Goal: Task Accomplishment & Management: Use online tool/utility

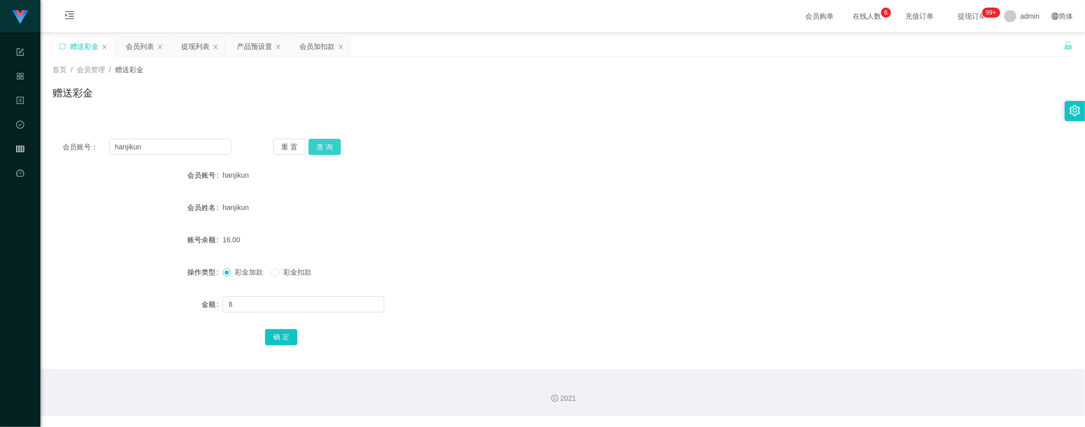
type input "8"
click at [333, 151] on button "查 询" at bounding box center [325, 147] width 32 height 16
click at [245, 299] on input "text" at bounding box center [304, 304] width 162 height 16
type input "8"
click at [280, 336] on button "确 定" at bounding box center [281, 337] width 32 height 16
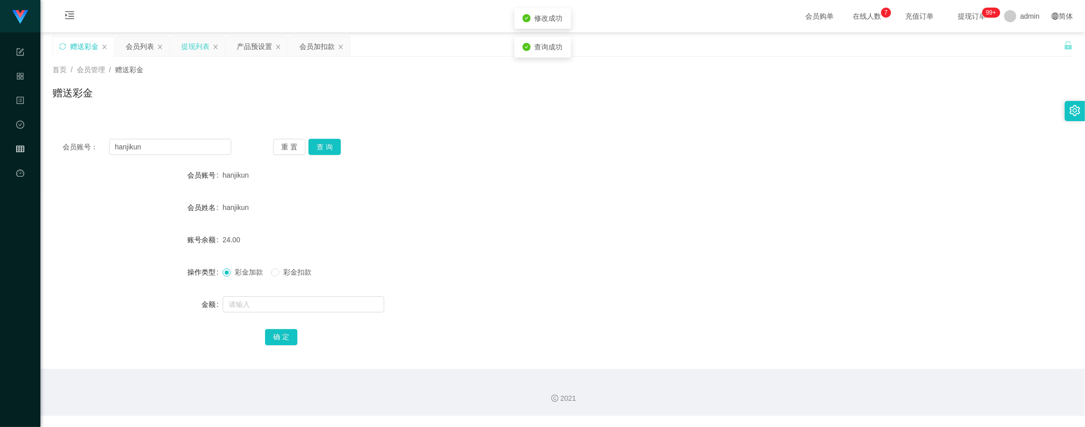
click at [190, 50] on div "提现列表" at bounding box center [195, 46] width 28 height 19
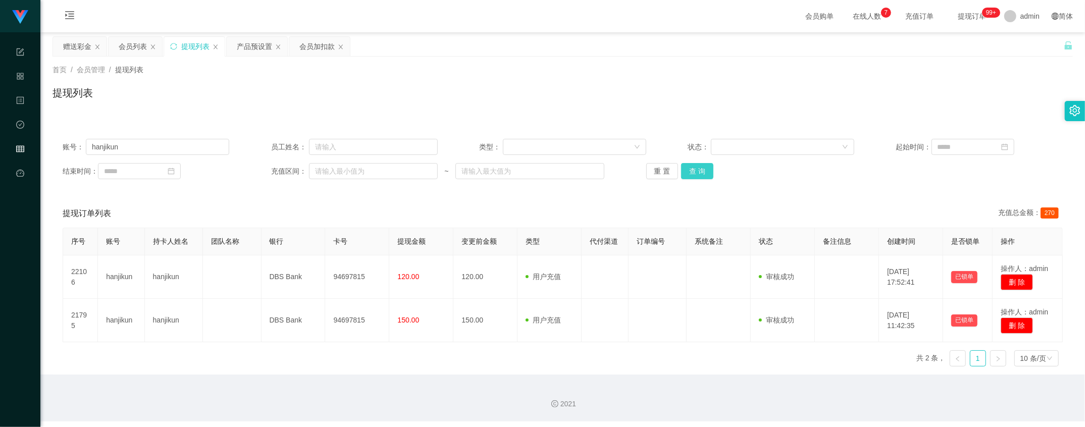
click at [699, 172] on button "查 询" at bounding box center [697, 171] width 32 height 16
click at [75, 45] on div "赠送彩金" at bounding box center [77, 46] width 28 height 19
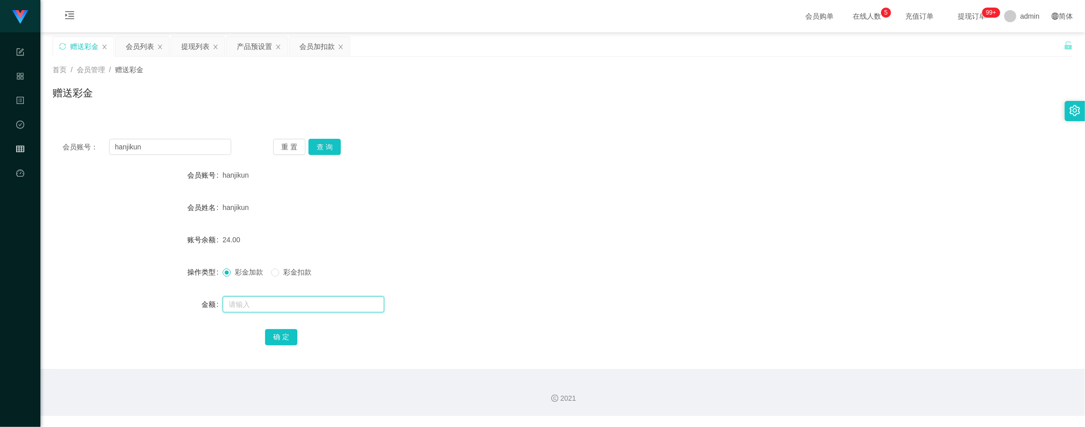
click at [256, 303] on input "text" at bounding box center [304, 304] width 162 height 16
type input "7"
click at [269, 339] on button "确 定" at bounding box center [281, 337] width 32 height 16
